Goal: Obtain resource: Download file/media

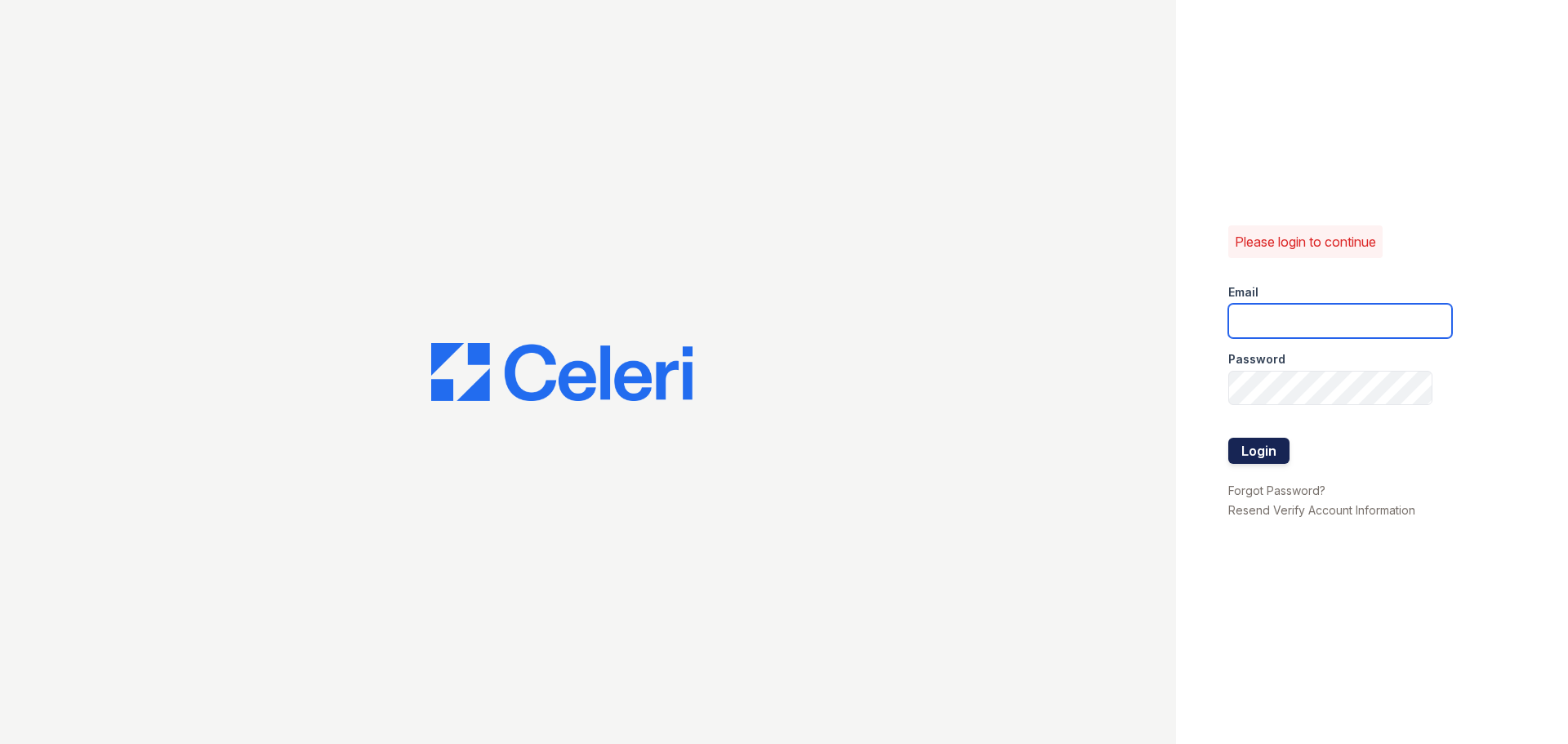
type input "arrivelunenburg@trinity-pm.com"
click at [1262, 448] on button "Login" at bounding box center [1259, 450] width 61 height 26
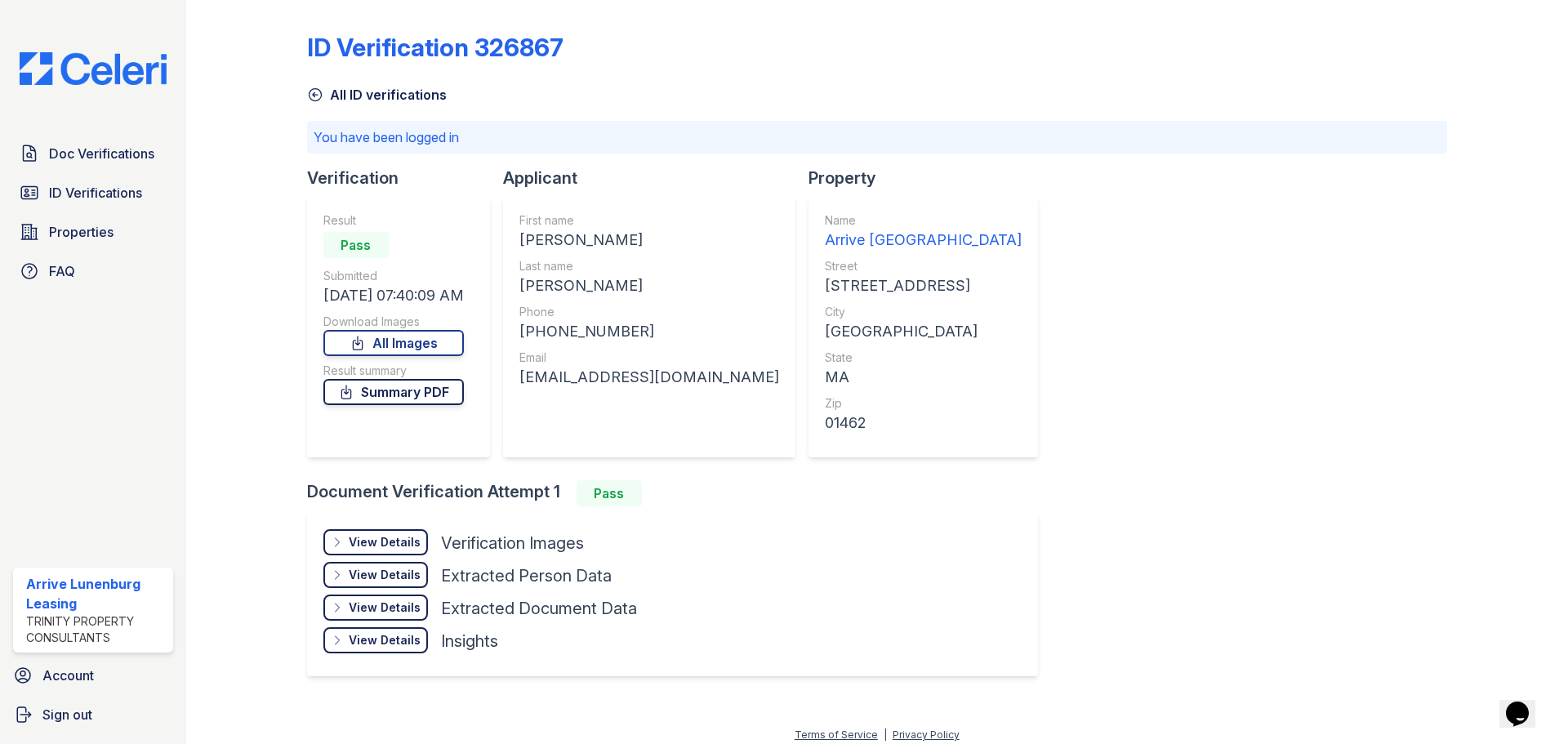
click at [398, 393] on link "Summary PDF" at bounding box center [394, 392] width 140 height 26
click at [418, 349] on link "All Images" at bounding box center [394, 342] width 140 height 26
click at [392, 614] on div "View Details" at bounding box center [385, 607] width 72 height 16
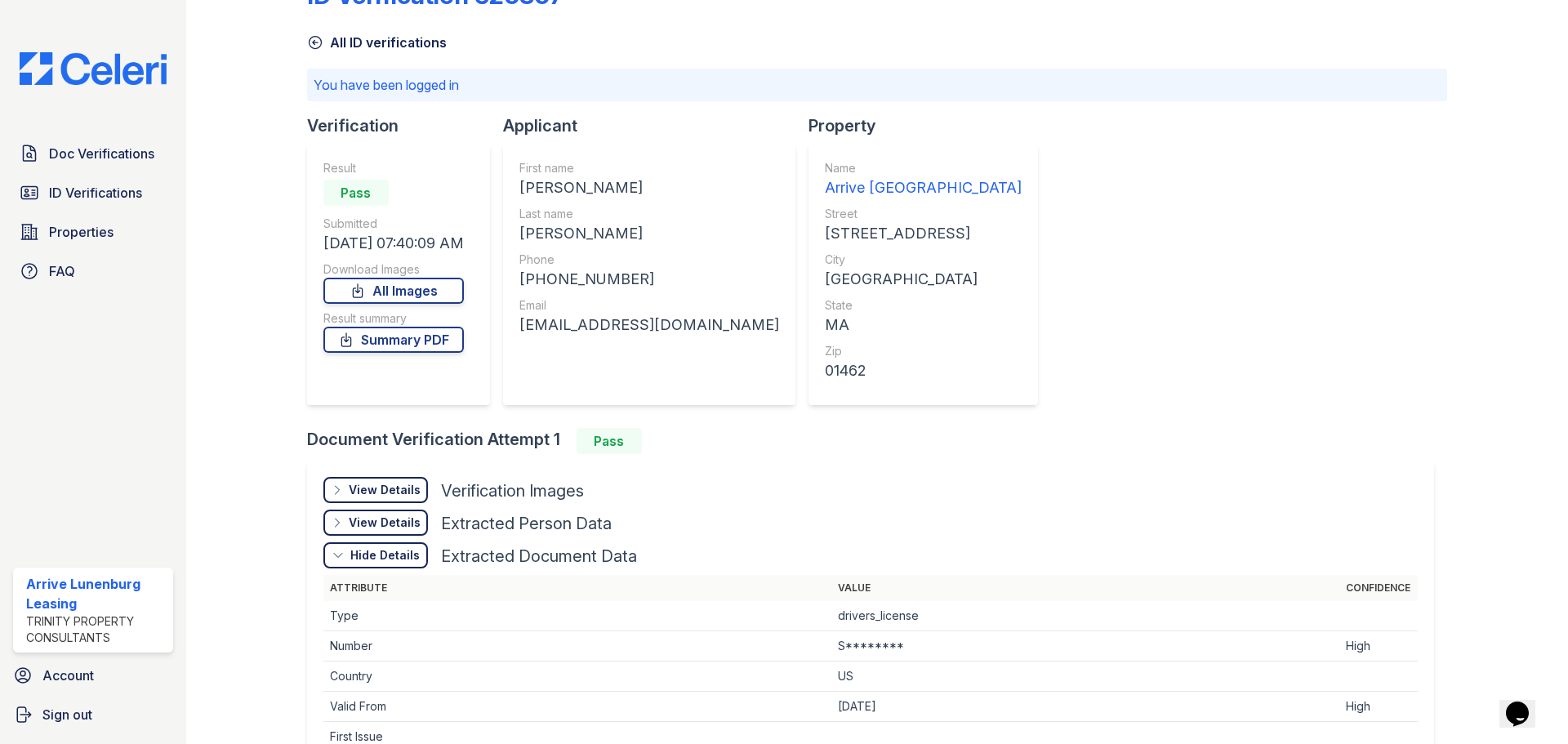
scroll to position [164, 0]
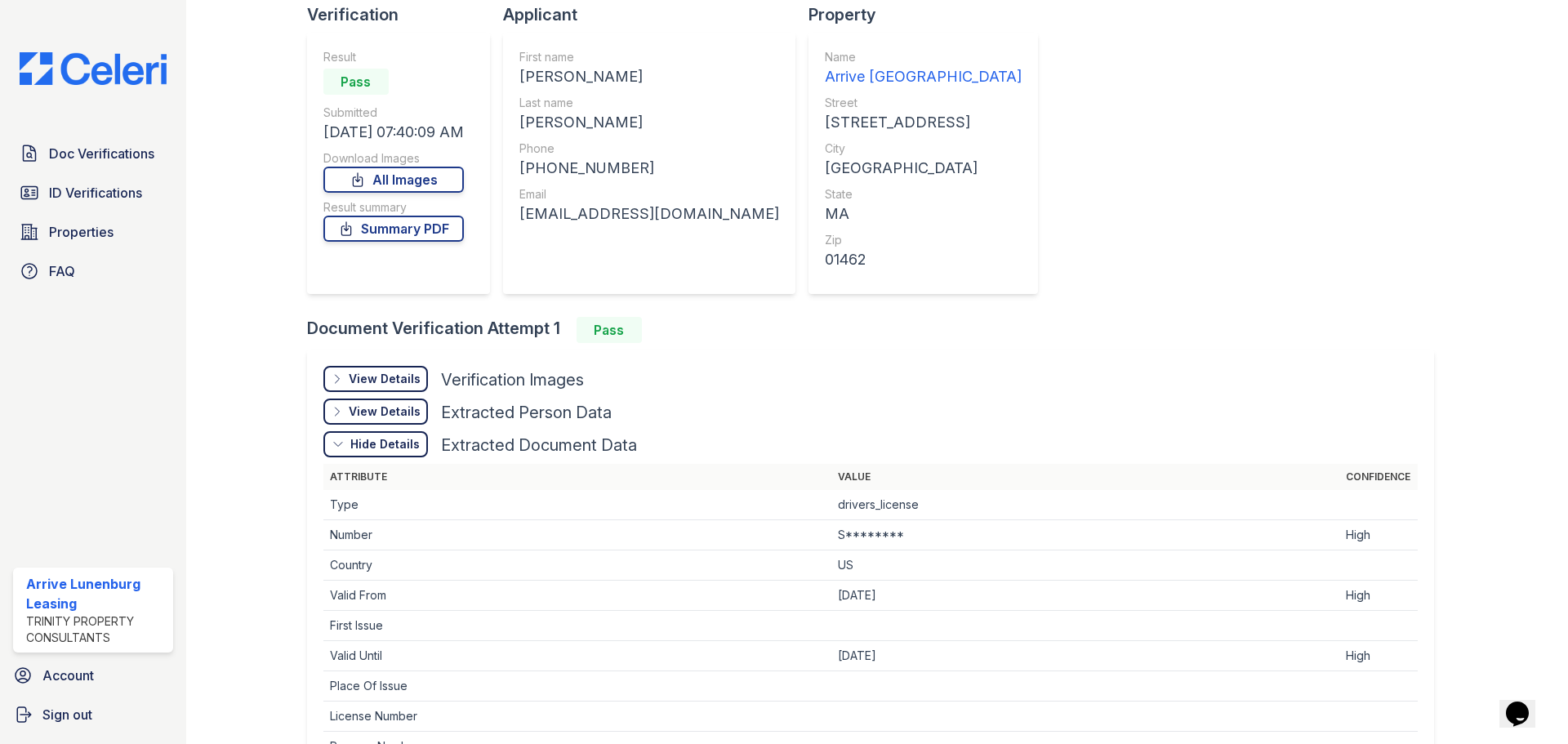
click at [376, 379] on div "View Details" at bounding box center [385, 379] width 72 height 16
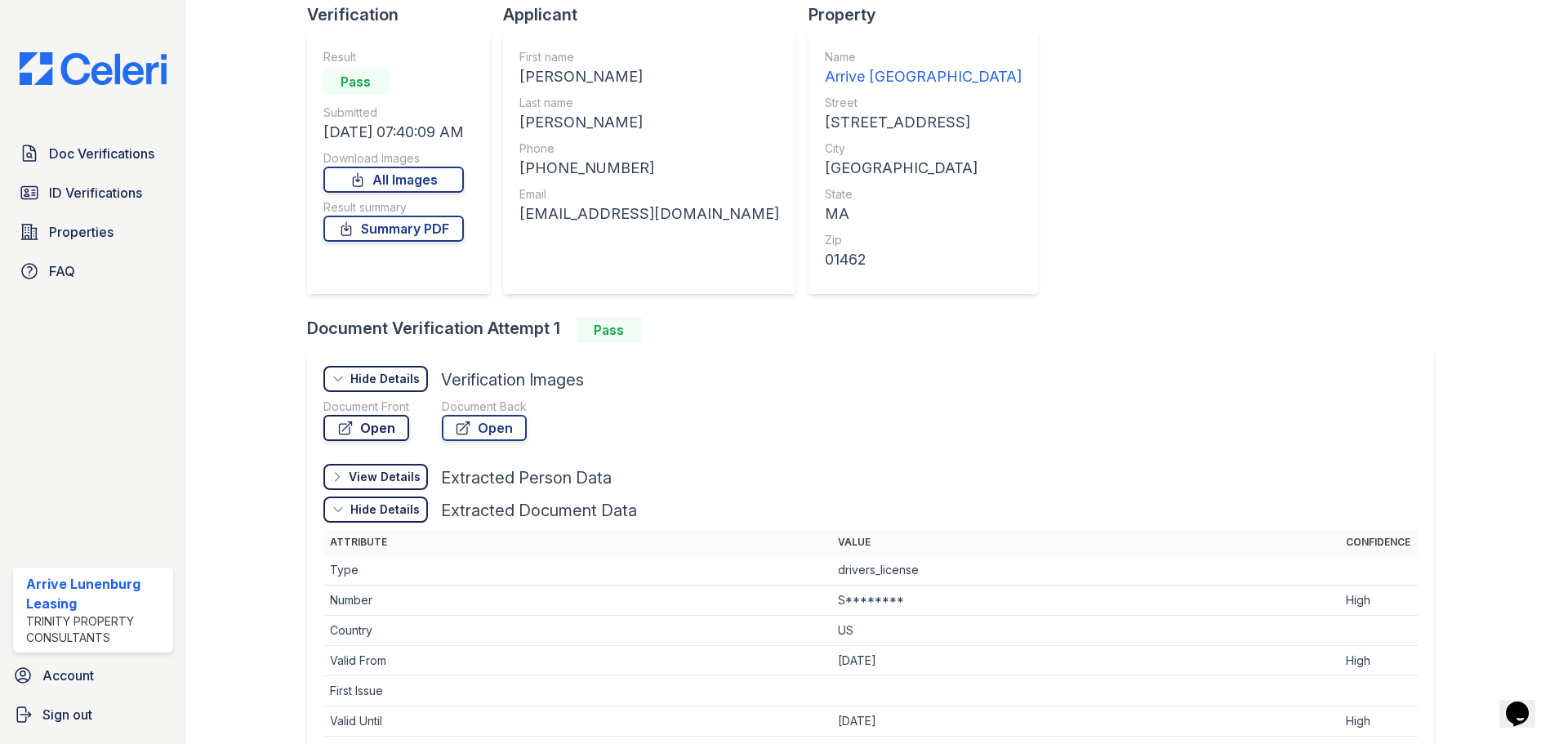
click at [352, 435] on icon at bounding box center [345, 428] width 16 height 16
